Goal: Information Seeking & Learning: Learn about a topic

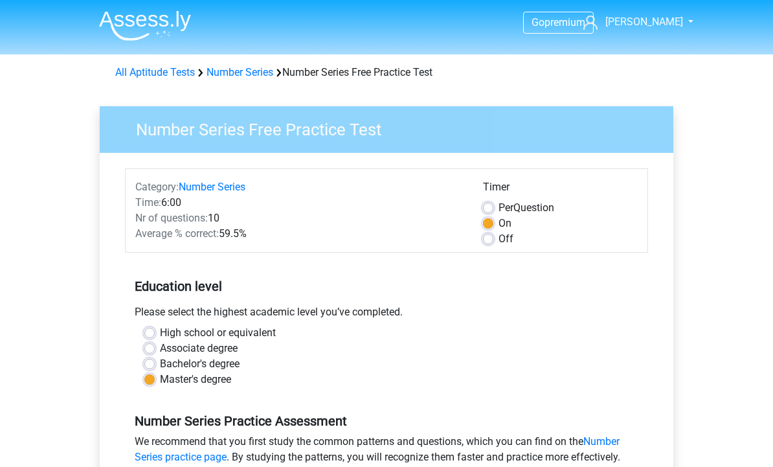
scroll to position [370, 0]
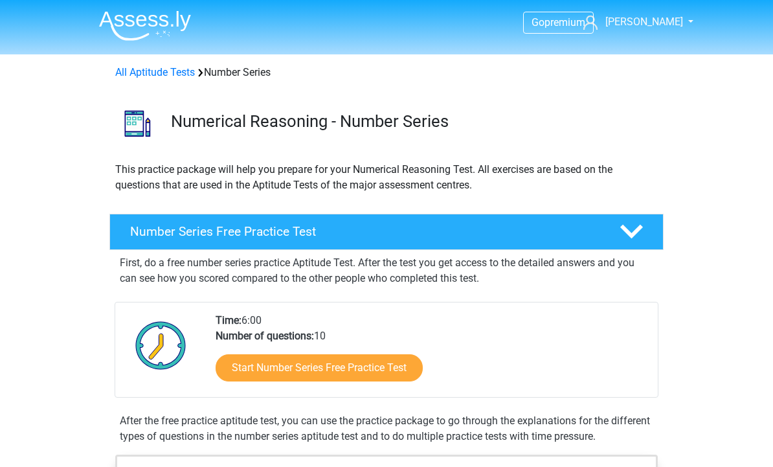
scroll to position [162, 0]
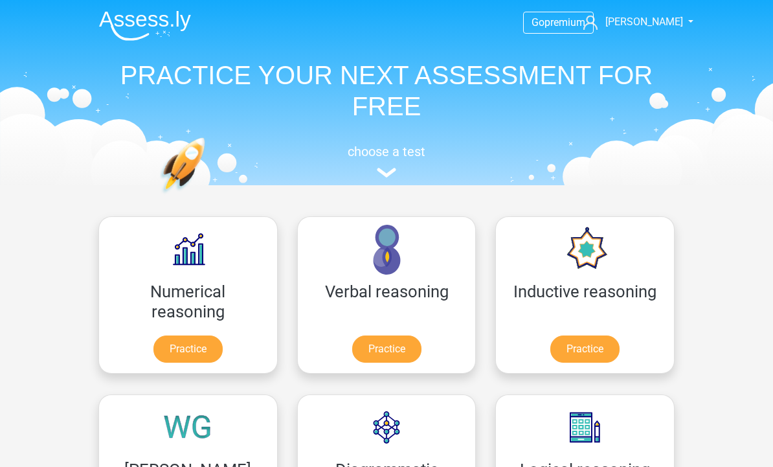
scroll to position [540, 0]
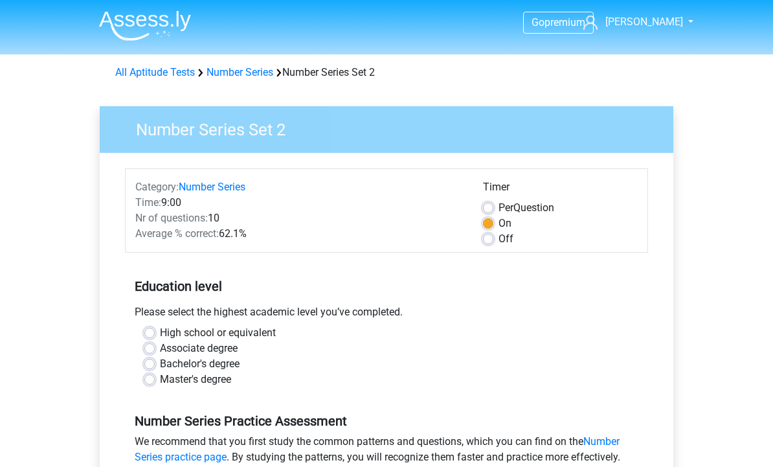
scroll to position [274, 0]
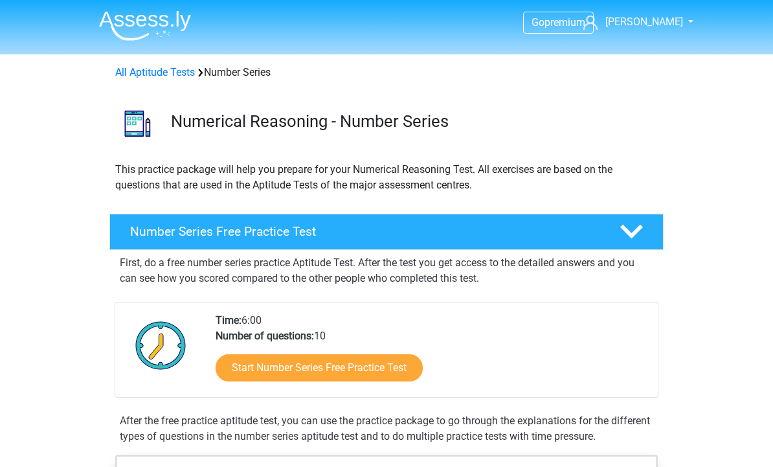
scroll to position [589, 0]
